Goal: Task Accomplishment & Management: Manage account settings

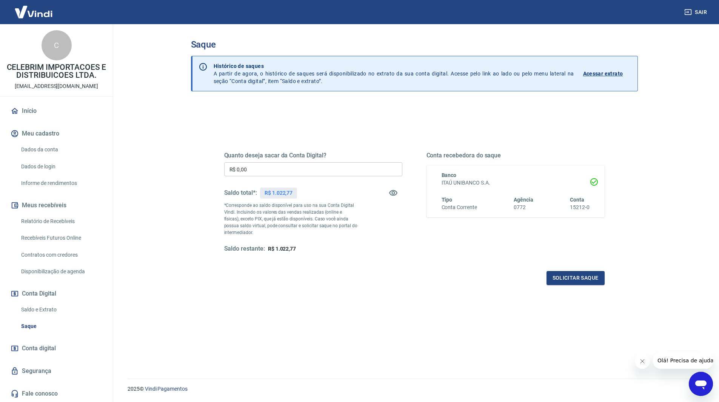
click at [265, 174] on input "R$ 0,00" at bounding box center [313, 169] width 178 height 14
type input "R$ 1.022,77"
click at [589, 280] on button "Solicitar saque" at bounding box center [575, 278] width 58 height 14
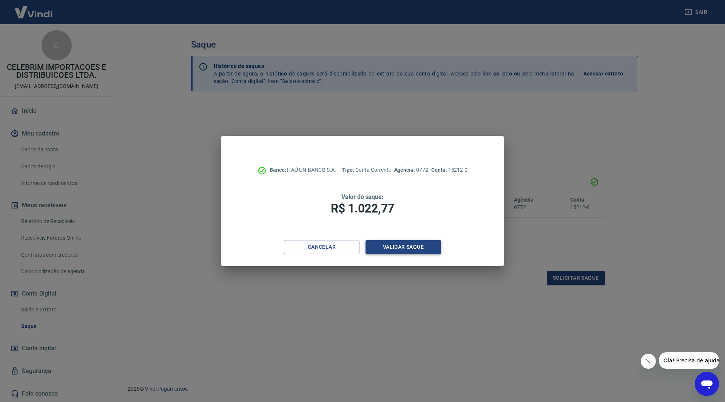
click at [386, 245] on button "Validar saque" at bounding box center [402, 247] width 75 height 14
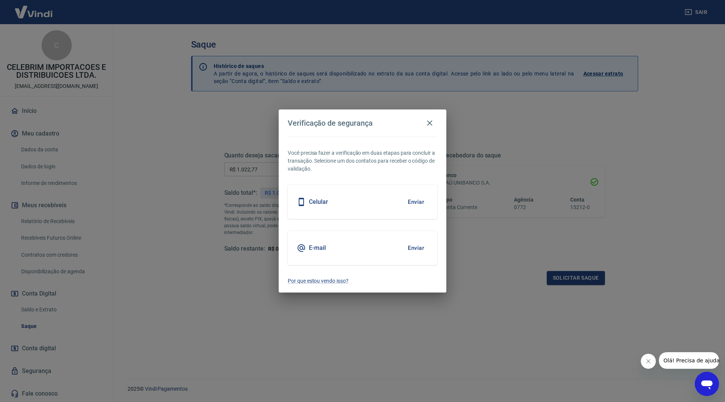
click at [418, 248] on button "Enviar" at bounding box center [415, 248] width 25 height 16
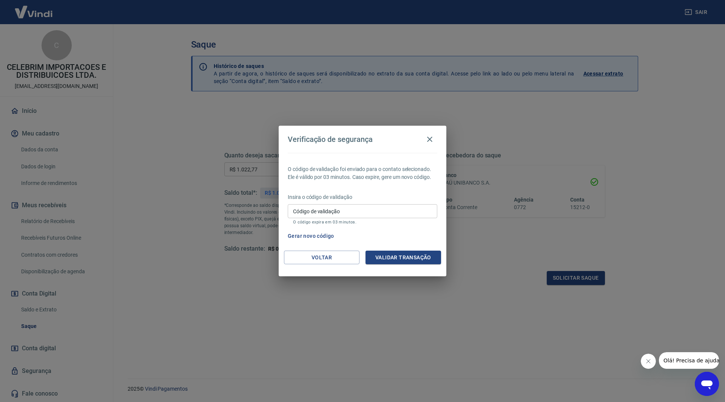
click at [376, 394] on div "Verificação de segurança O código de validação foi enviado para o contato selec…" at bounding box center [362, 201] width 725 height 402
click at [672, 229] on div "Verificação de segurança O código de validação foi enviado para o contato selec…" at bounding box center [362, 201] width 725 height 402
click at [429, 135] on icon "button" at bounding box center [429, 139] width 9 height 9
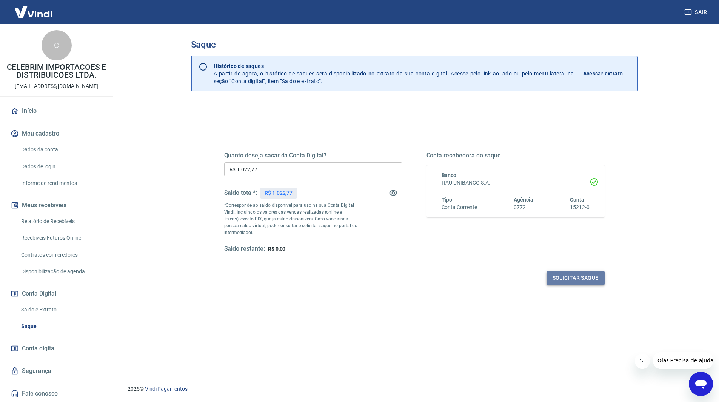
click at [573, 272] on button "Solicitar saque" at bounding box center [575, 278] width 58 height 14
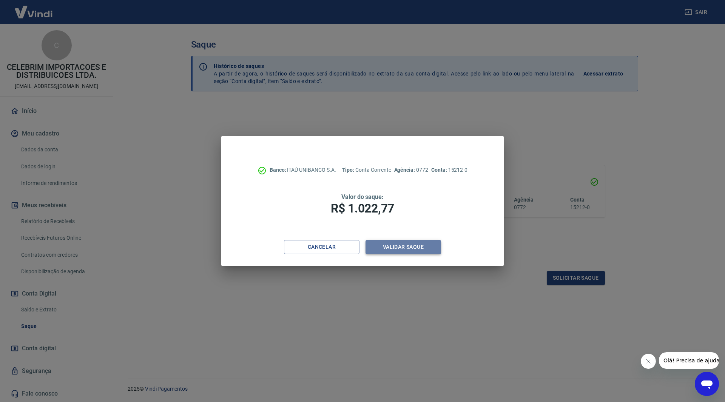
click at [406, 248] on button "Validar saque" at bounding box center [402, 247] width 75 height 14
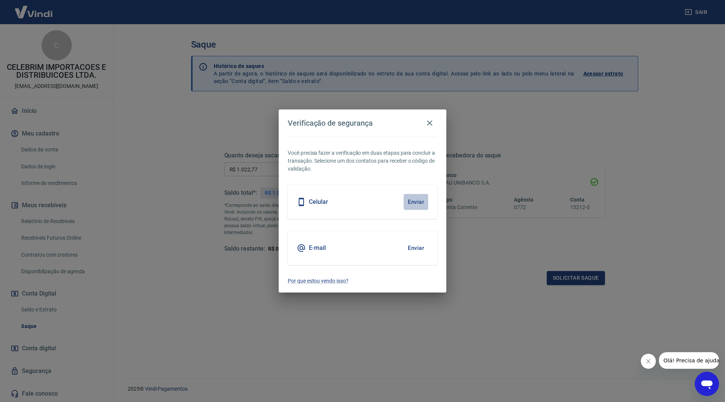
click at [415, 197] on button "Enviar" at bounding box center [415, 202] width 25 height 16
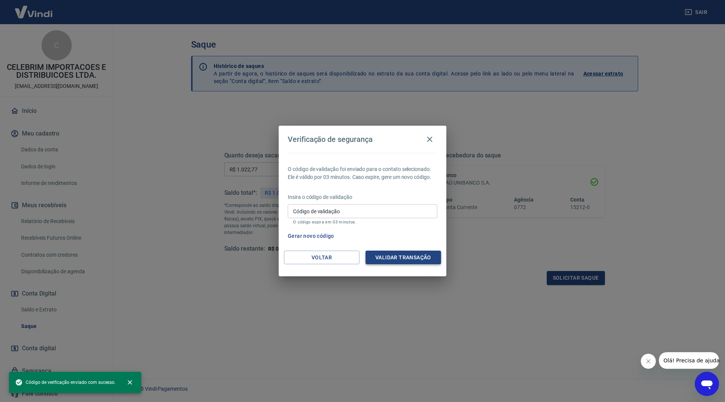
click at [394, 257] on button "Validar transação" at bounding box center [402, 258] width 75 height 14
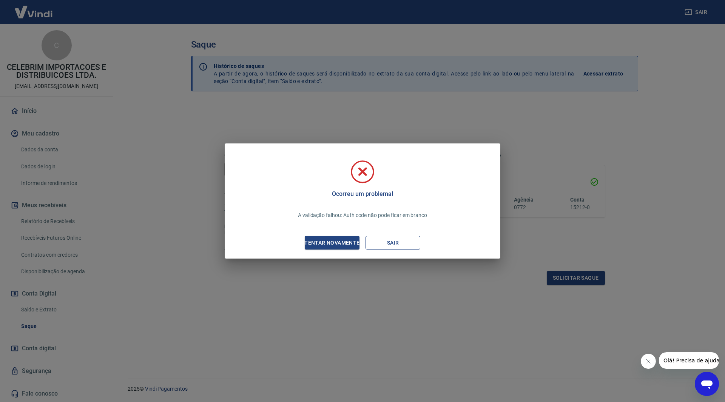
click at [386, 239] on button "Sair" at bounding box center [392, 243] width 55 height 14
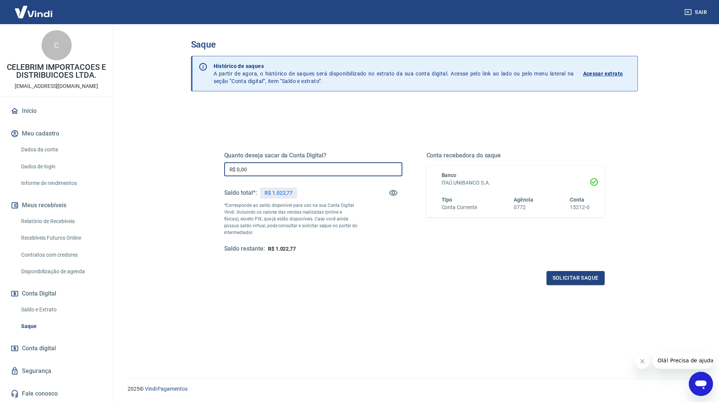
click at [254, 174] on input "R$ 0,00" at bounding box center [313, 169] width 178 height 14
type input "R$ 1.022,77"
click at [573, 275] on button "Solicitar saque" at bounding box center [575, 278] width 58 height 14
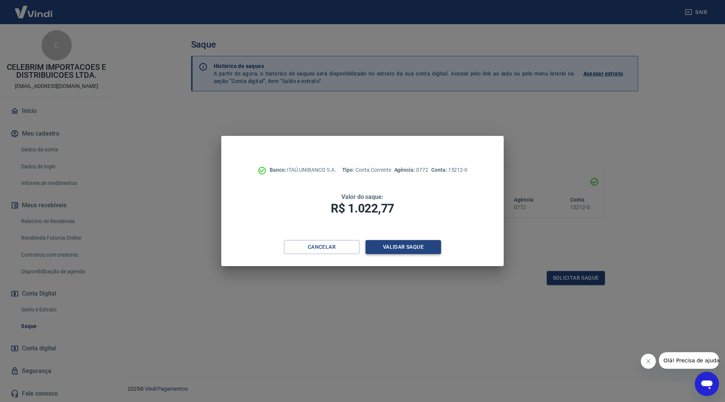
click at [390, 248] on button "Validar saque" at bounding box center [402, 247] width 75 height 14
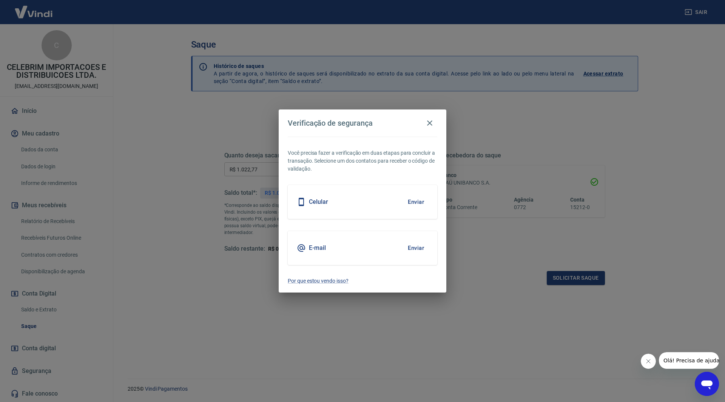
click at [419, 246] on button "Enviar" at bounding box center [415, 248] width 25 height 16
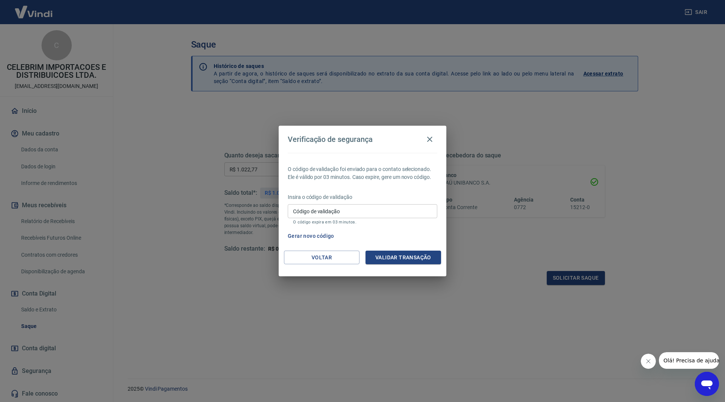
click at [646, 225] on div "Verificação de segurança O código de validação foi enviado para o contato selec…" at bounding box center [362, 201] width 725 height 402
click at [700, 207] on div "Verificação de segurança O código de validação foi enviado para o contato selec…" at bounding box center [362, 201] width 725 height 402
click at [424, 132] on div "Verificação de segurança" at bounding box center [362, 139] width 149 height 15
click at [432, 142] on icon "button" at bounding box center [429, 139] width 5 height 5
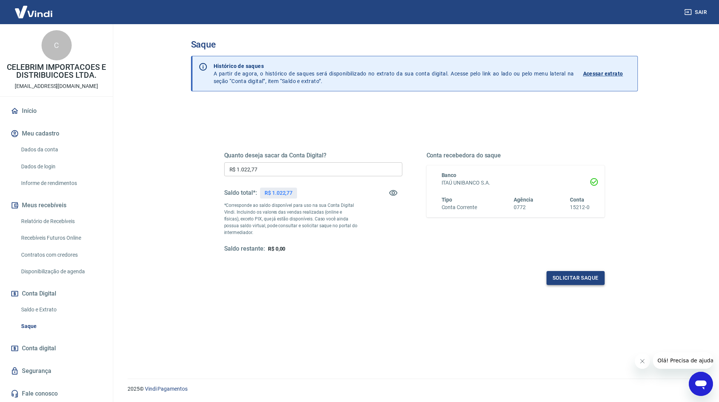
click at [566, 277] on button "Solicitar saque" at bounding box center [575, 278] width 58 height 14
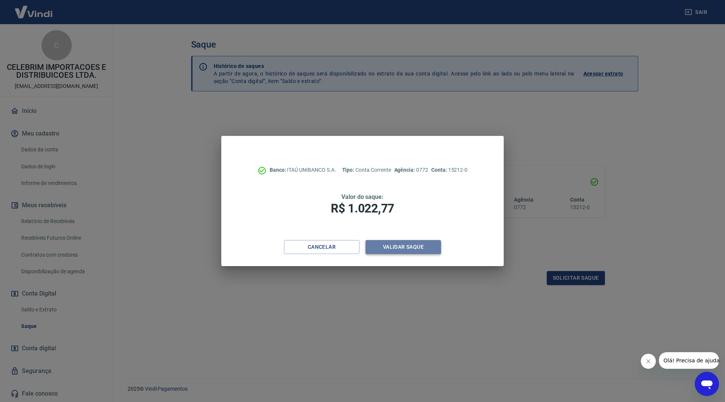
click at [383, 246] on button "Validar saque" at bounding box center [402, 247] width 75 height 14
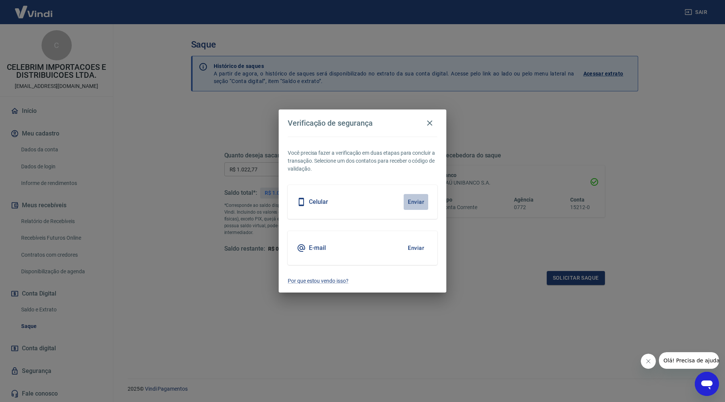
click at [414, 203] on button "Enviar" at bounding box center [415, 202] width 25 height 16
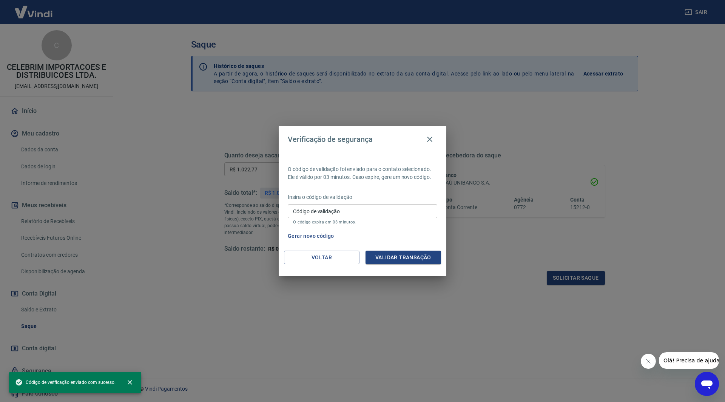
click at [650, 362] on icon "Fechar mensagem da empresa" at bounding box center [648, 361] width 6 height 6
click at [431, 139] on icon "button" at bounding box center [429, 139] width 9 height 9
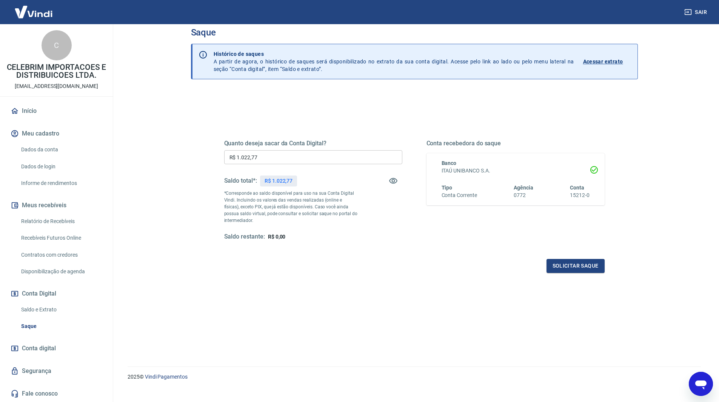
scroll to position [23, 0]
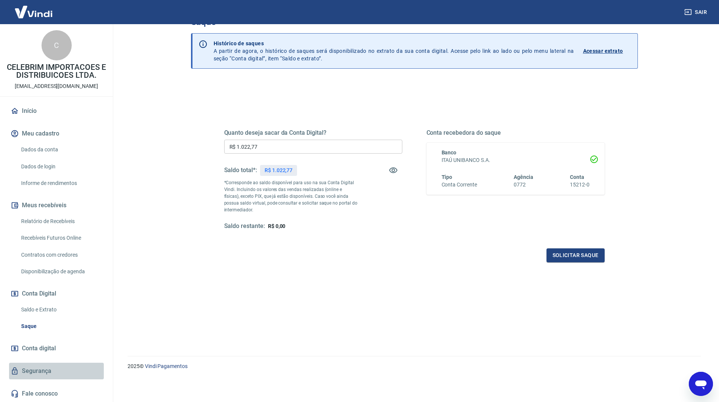
click at [40, 369] on link "Segurança" at bounding box center [56, 371] width 95 height 17
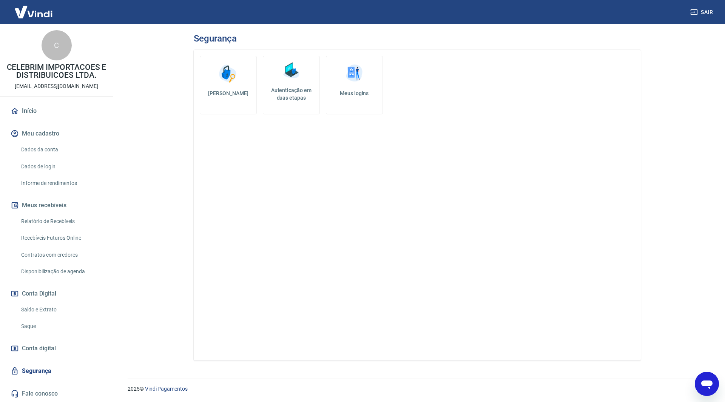
click at [308, 86] on link "Autenticação em duas etapas" at bounding box center [291, 85] width 57 height 58
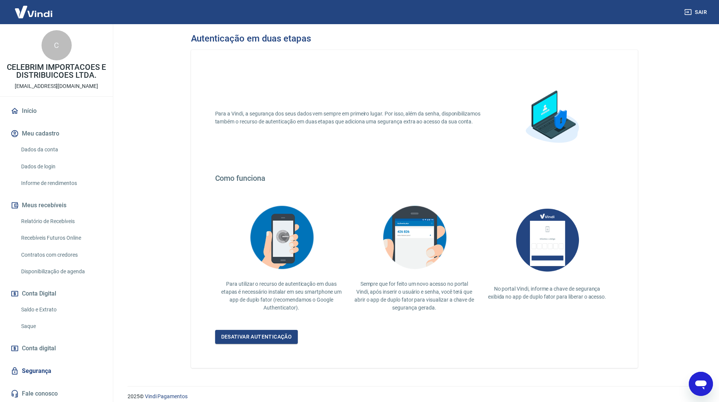
click at [643, 214] on div "Autenticação em duas etapas Para a Vindi, a segurança dos seus dados vem sempre…" at bounding box center [414, 200] width 465 height 353
